Goal: Check status: Check status

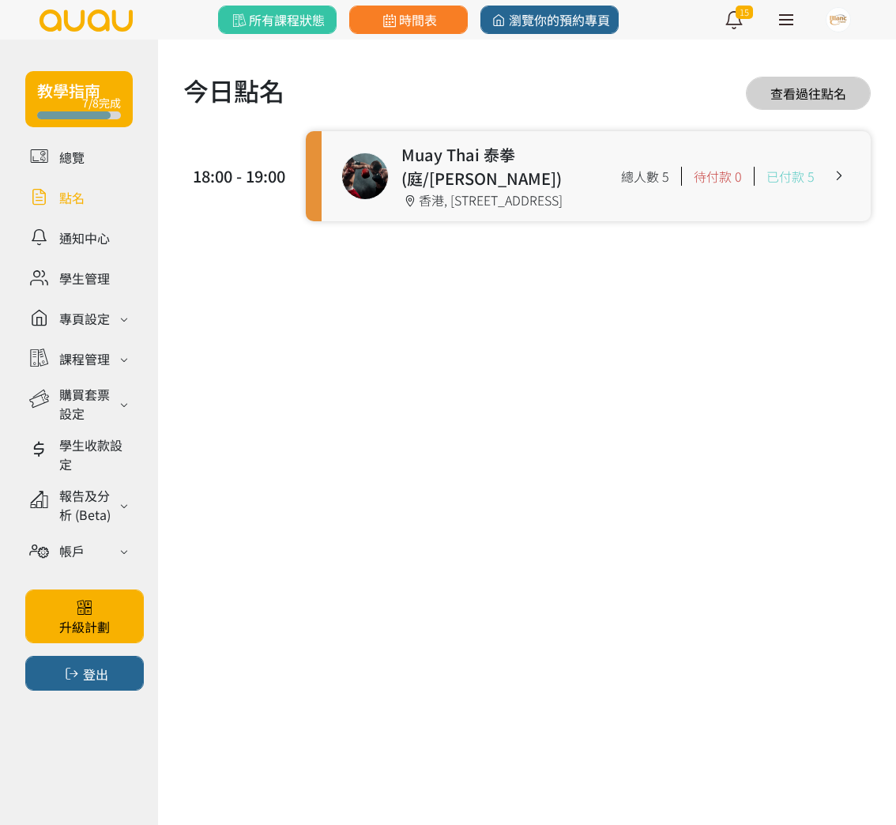
click at [426, 239] on div "今日點名 查看過往點名 18:00 - 19:00 Muay Thai 泰拳 (庭/Nick) 18:00 - 19:00 香港, 香港島, 北角, 炮台山英…" at bounding box center [527, 159] width 738 height 240
click at [453, 207] on link at bounding box center [596, 176] width 549 height 90
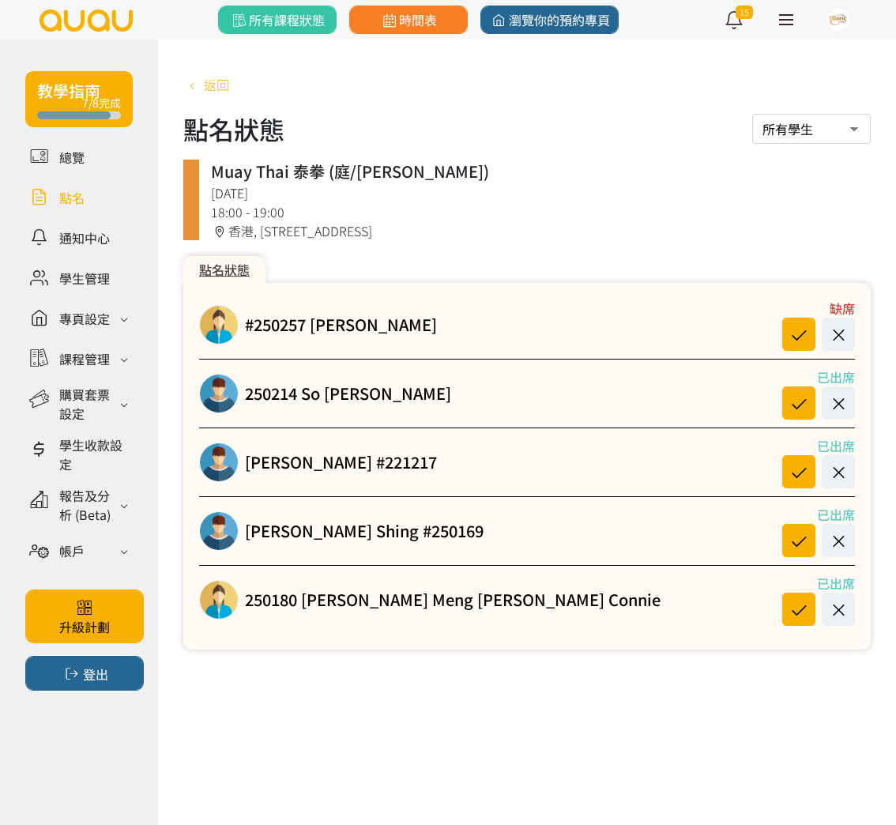
click at [227, 85] on span "返回" at bounding box center [216, 84] width 25 height 19
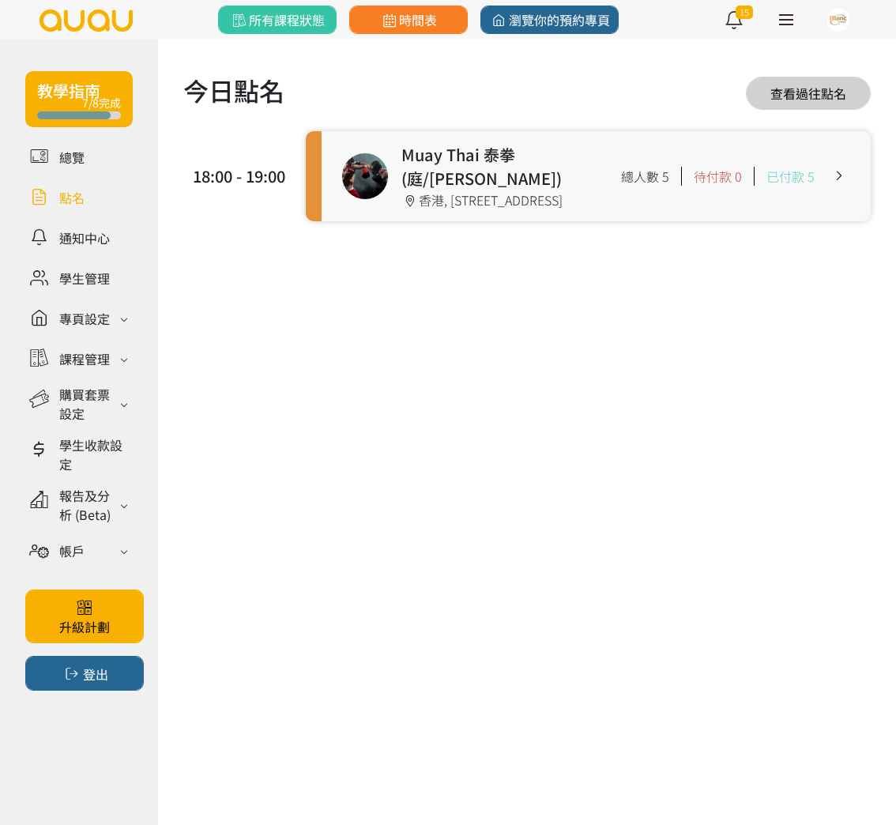
click at [445, 198] on link at bounding box center [596, 176] width 549 height 90
